Goal: Information Seeking & Learning: Find specific fact

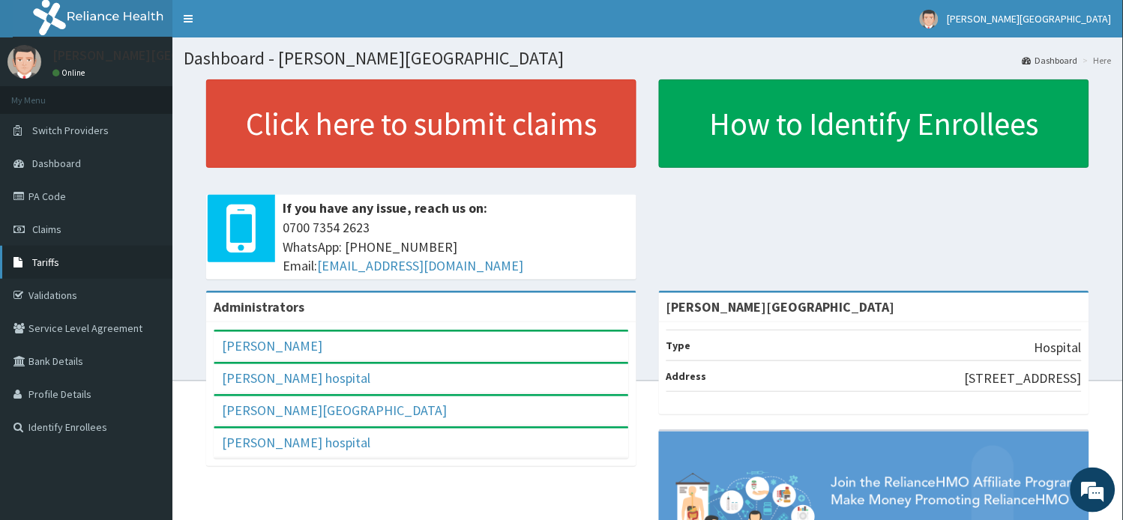
click at [53, 248] on link "Tariffs" at bounding box center [86, 262] width 172 height 33
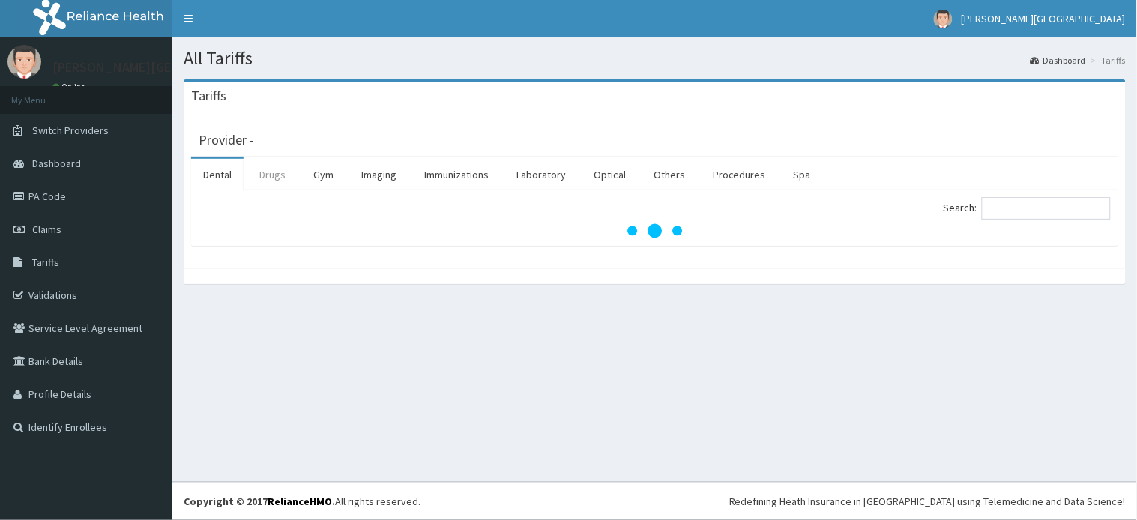
click at [270, 181] on link "Drugs" at bounding box center [272, 174] width 50 height 31
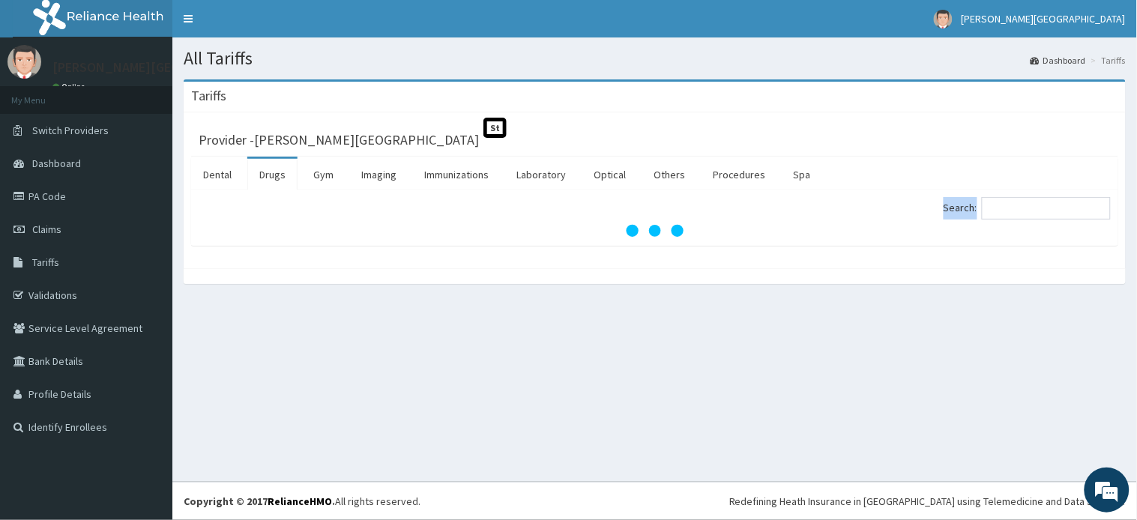
click at [1035, 219] on div "Search:" at bounding box center [888, 210] width 445 height 26
click at [1035, 208] on input "Search:" at bounding box center [1046, 208] width 129 height 22
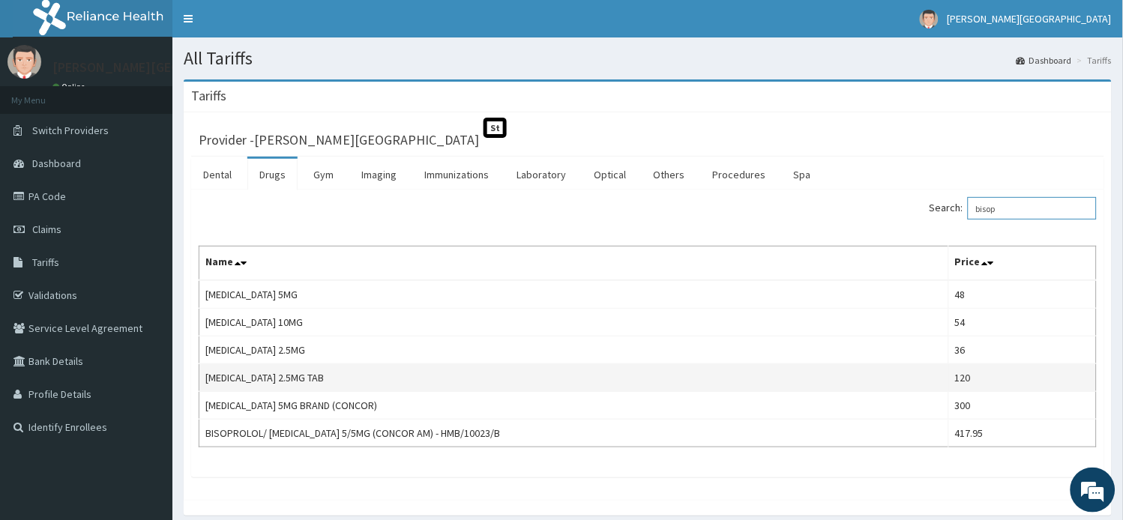
type input "bisop"
click at [247, 379] on td "[MEDICAL_DATA] 2.5MG TAB" at bounding box center [574, 378] width 750 height 28
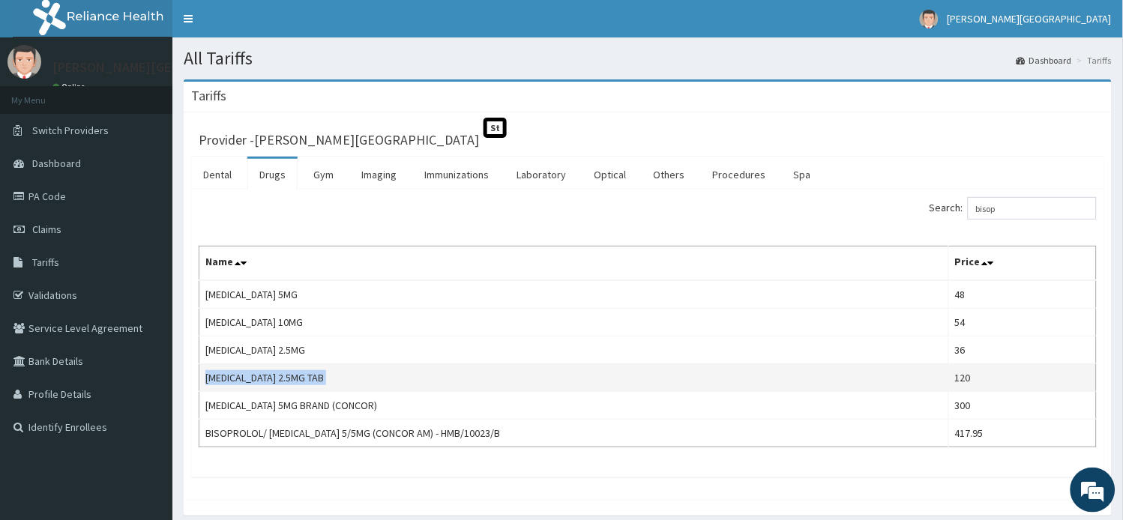
copy td "[MEDICAL_DATA] 2.5MG TAB"
